Goal: Contribute content

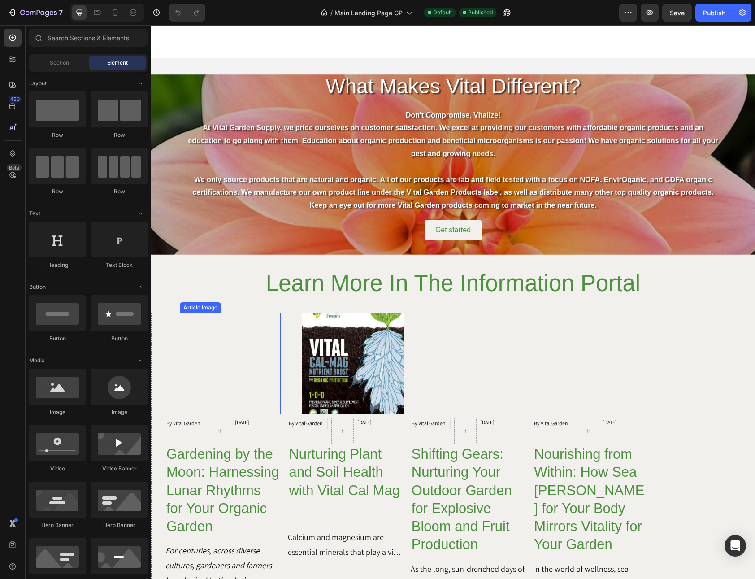
scroll to position [3172, 0]
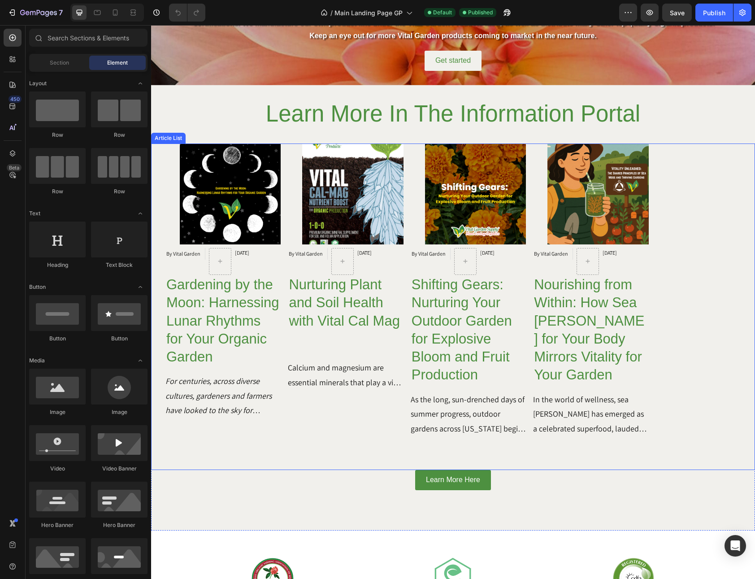
click at [172, 169] on div "Article Image By Vital Garden Article Author [DATE] Article Date Row Gardening …" at bounding box center [223, 292] width 115 height 296
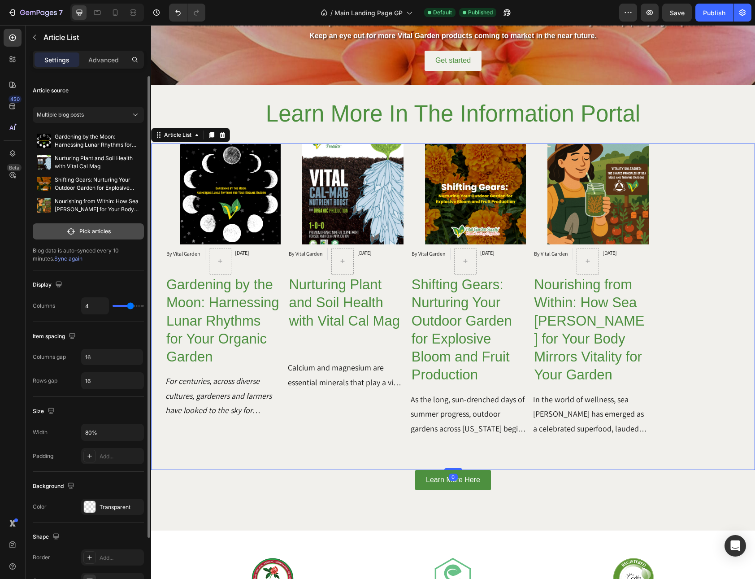
click at [105, 232] on p "Pick articles" at bounding box center [94, 231] width 31 height 8
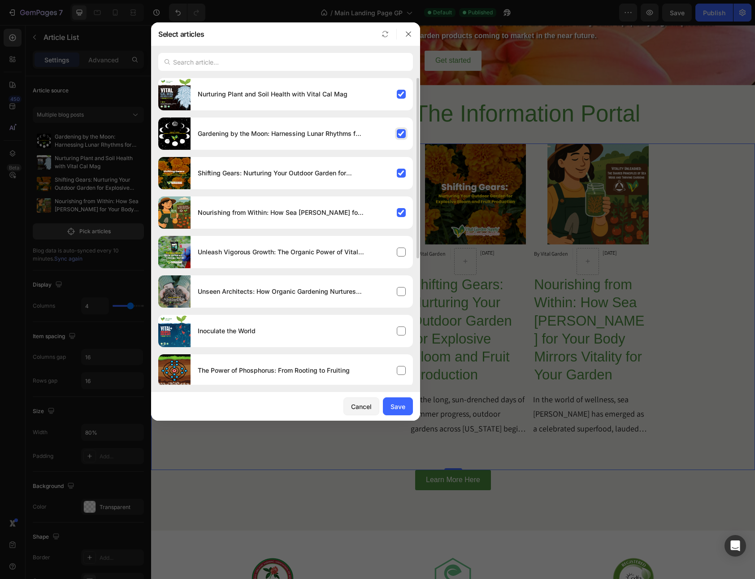
click at [401, 133] on div "Gardening by the Moon: Harnessing Lunar Rhythms for Your Organic Garden" at bounding box center [302, 133] width 222 height 25
click at [404, 170] on div "Shifting Gears: Nurturing Your Outdoor Garden for Explosive Bloom and Fruit Pro…" at bounding box center [302, 173] width 222 height 25
click at [401, 214] on div "Nourishing from Within: How Sea [PERSON_NAME] for Your Body Mirrors Vitality fo…" at bounding box center [302, 212] width 222 height 25
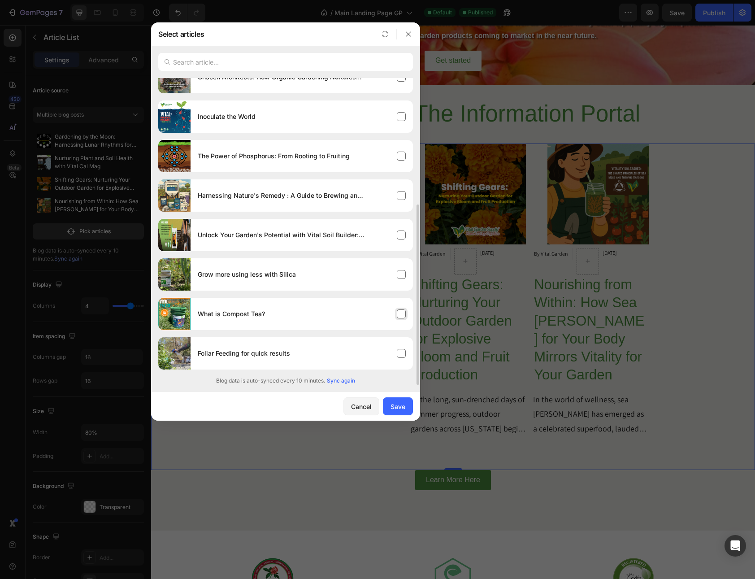
scroll to position [0, 0]
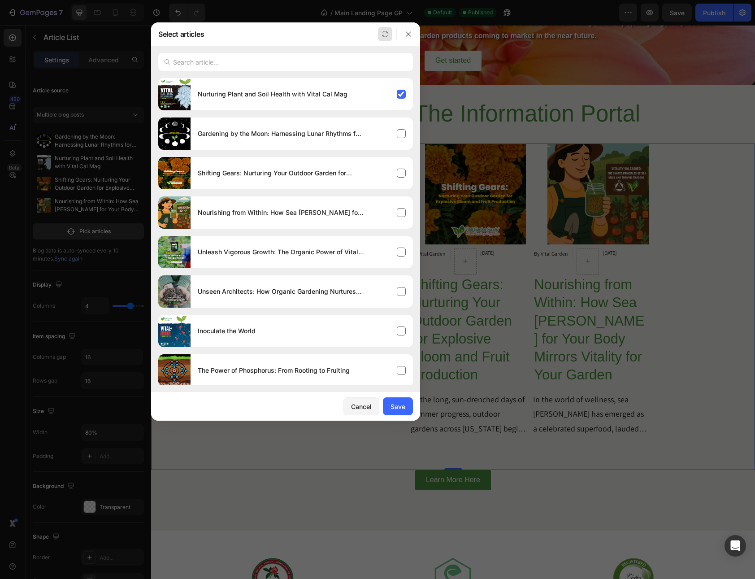
click at [384, 31] on icon "button" at bounding box center [385, 34] width 7 height 7
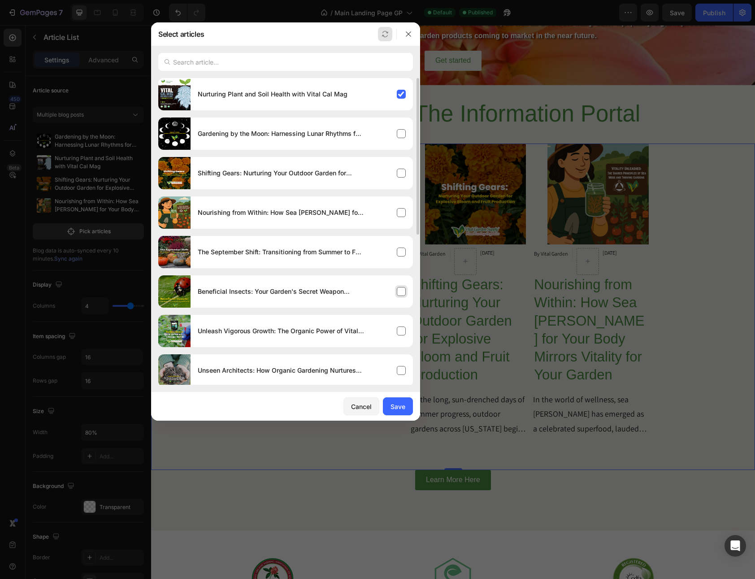
click at [405, 291] on div "Beneficial Insects: Your Garden's Secret Weapon During Flowering" at bounding box center [302, 291] width 222 height 25
click at [404, 92] on div "Nurturing Plant and Soil Health with Vital Cal Mag" at bounding box center [302, 94] width 222 height 25
click at [403, 255] on div "The September Shift: Transitioning from Summer to Fall Growing" at bounding box center [302, 252] width 222 height 25
click at [401, 292] on div "Beneficial Insects: Your Garden's Secret Weapon During Flowering" at bounding box center [302, 291] width 222 height 25
click at [405, 288] on div "Beneficial Insects: Your Garden's Secret Weapon During Flowering" at bounding box center [302, 291] width 222 height 25
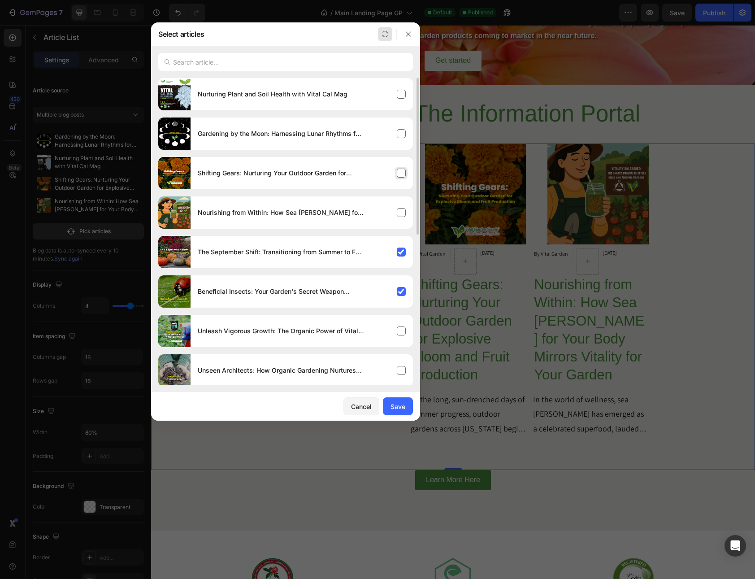
click at [401, 176] on div "Shifting Gears: Nurturing Your Outdoor Garden for Explosive Bloom and Fruit Pro…" at bounding box center [302, 173] width 222 height 25
click at [399, 134] on div "Gardening by the Moon: Harnessing Lunar Rhythms for Your Organic Garden" at bounding box center [302, 133] width 222 height 25
click at [403, 401] on button "Save" at bounding box center [398, 406] width 30 height 18
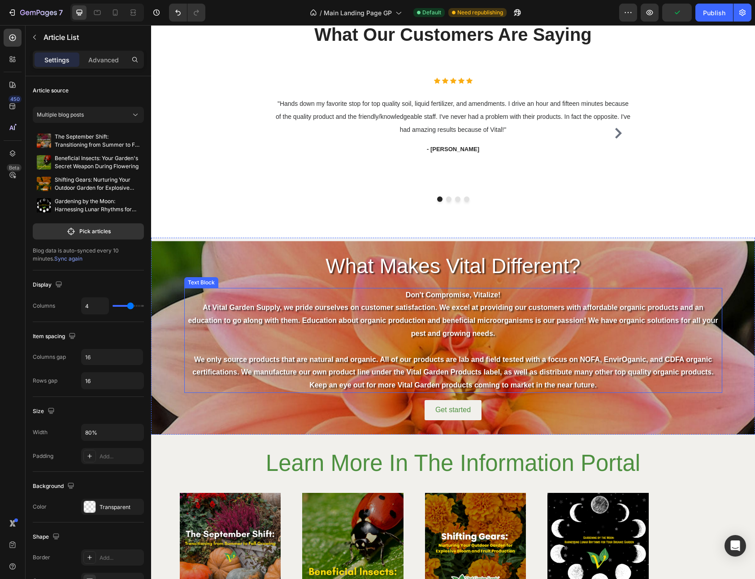
scroll to position [2992, 0]
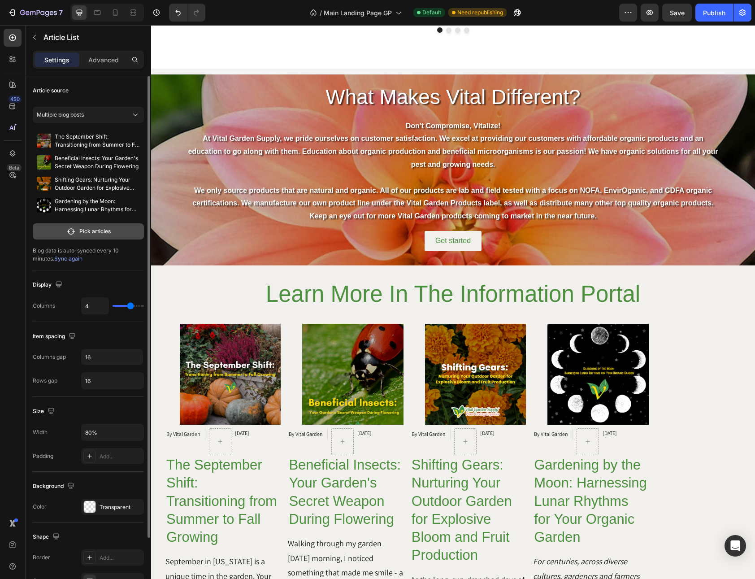
click at [100, 237] on button "Pick articles" at bounding box center [88, 231] width 111 height 16
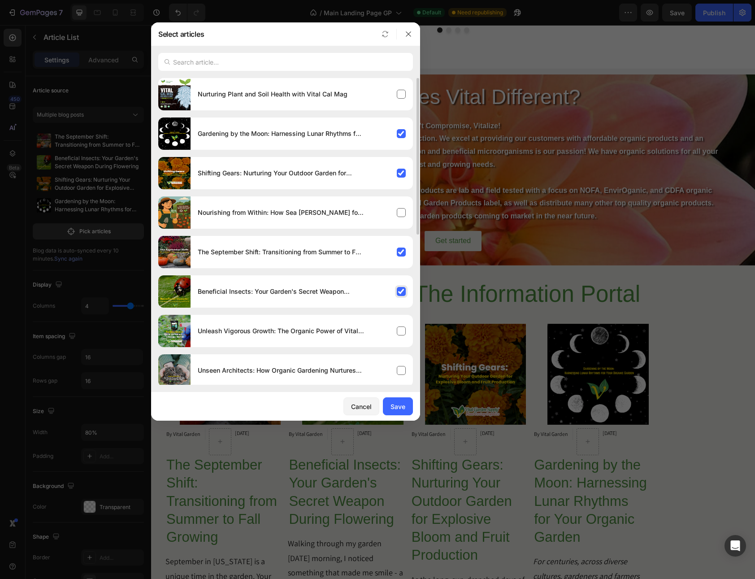
click at [402, 294] on div "Beneficial Insects: Your Garden's Secret Weapon During Flowering" at bounding box center [302, 291] width 222 height 25
click at [400, 92] on div "Nurturing Plant and Soil Health with Vital Cal Mag" at bounding box center [302, 94] width 222 height 25
click at [395, 409] on div "Save" at bounding box center [398, 406] width 15 height 9
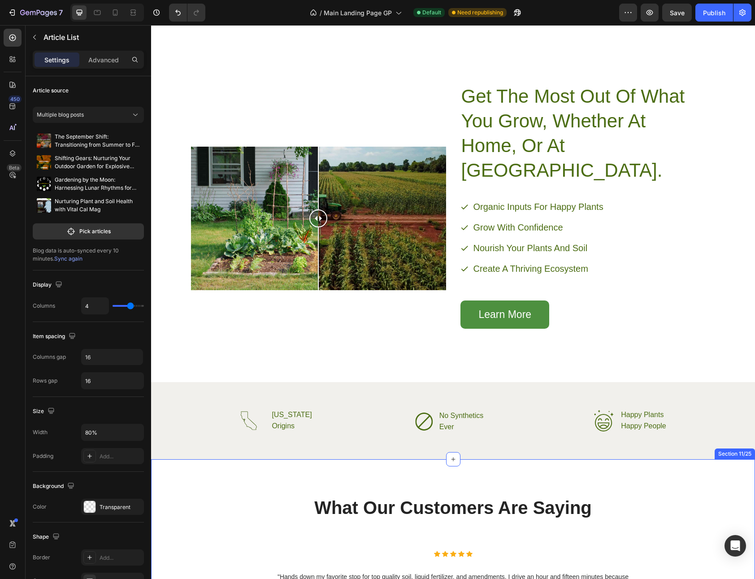
scroll to position [2314, 0]
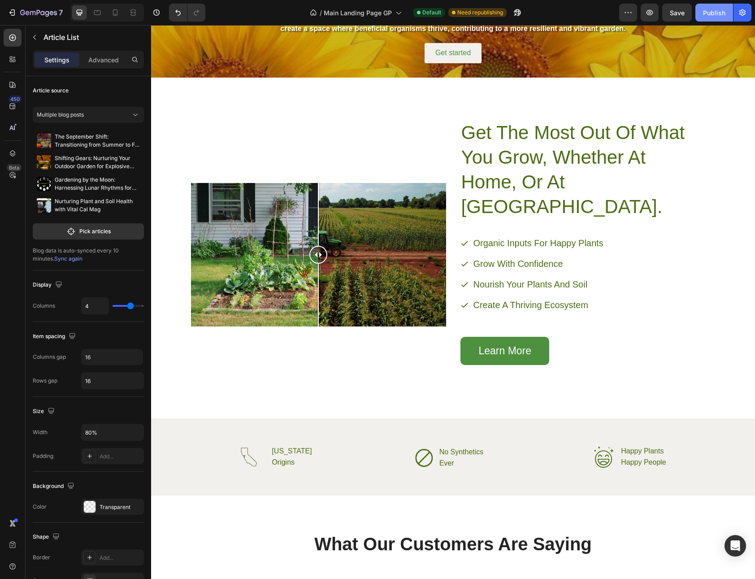
click at [709, 5] on button "Publish" at bounding box center [715, 13] width 38 height 18
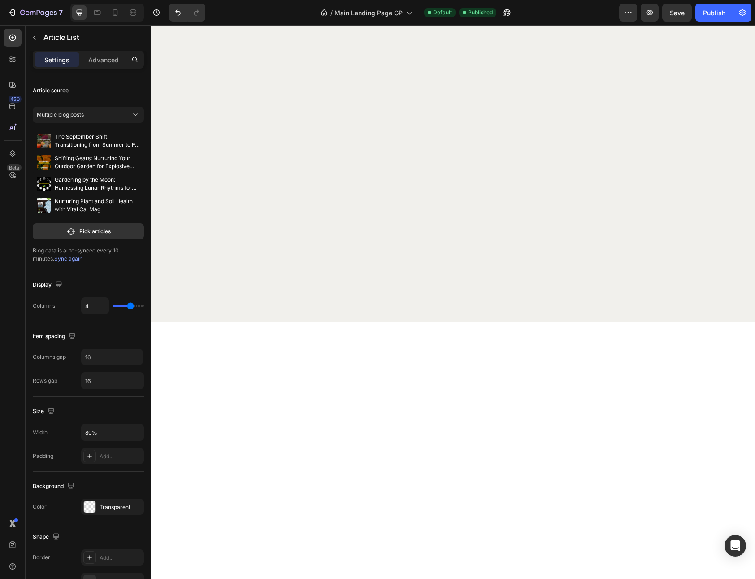
scroll to position [0, 0]
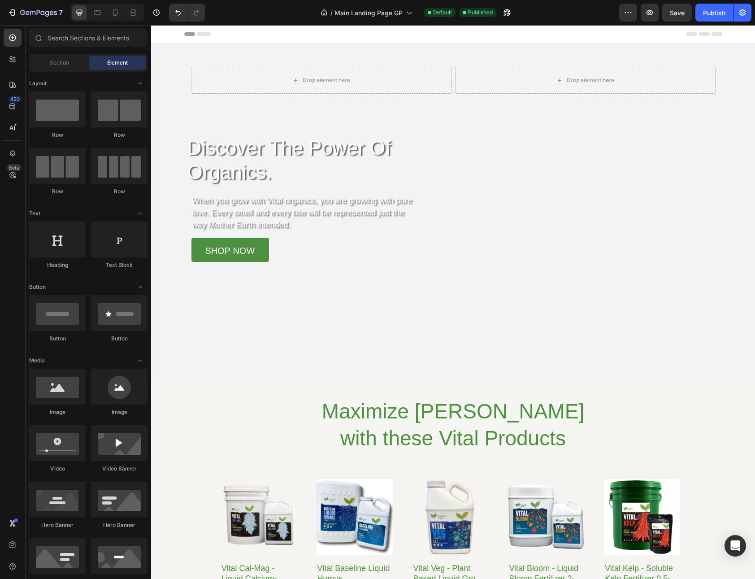
click at [270, 29] on div "Header" at bounding box center [453, 34] width 538 height 18
click at [274, 115] on div "Drop element here Drop element here Row Discover The Power Of Organics. Heading…" at bounding box center [453, 165] width 525 height 196
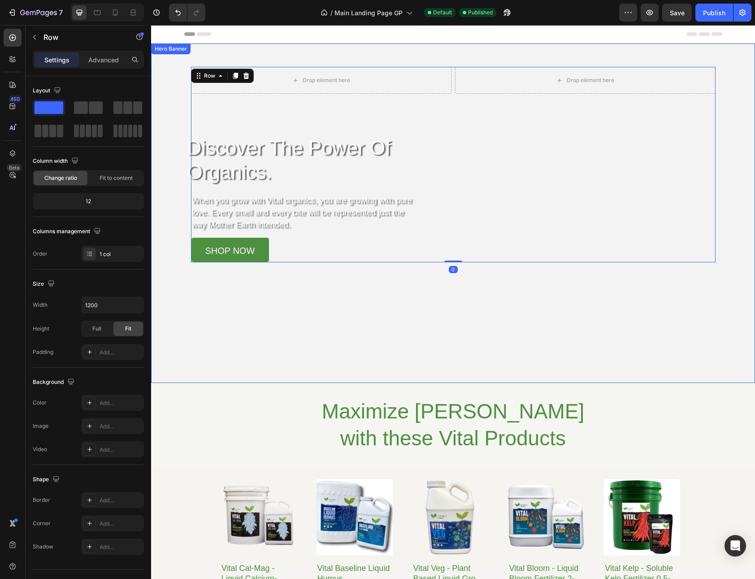
click at [333, 346] on video "Background Image" at bounding box center [453, 195] width 604 height 302
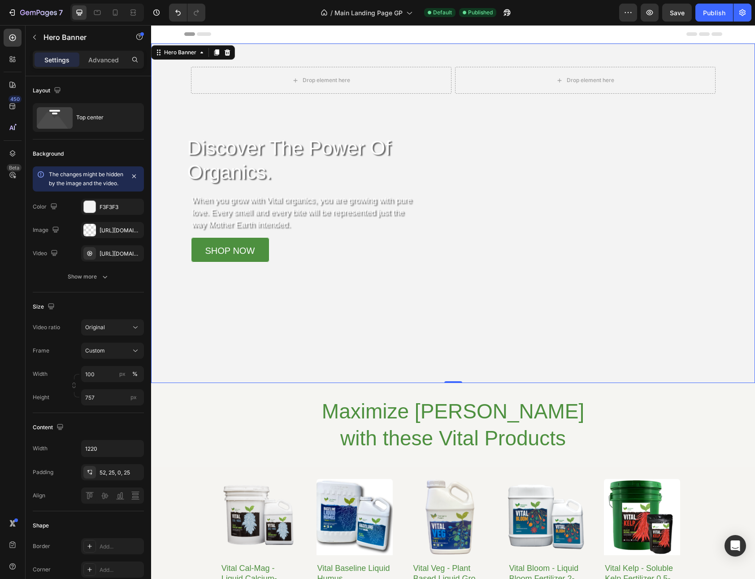
click at [313, 322] on video "Background Image" at bounding box center [453, 195] width 604 height 302
click at [325, 290] on video "Background Image" at bounding box center [453, 195] width 604 height 302
